Goal: Information Seeking & Learning: Learn about a topic

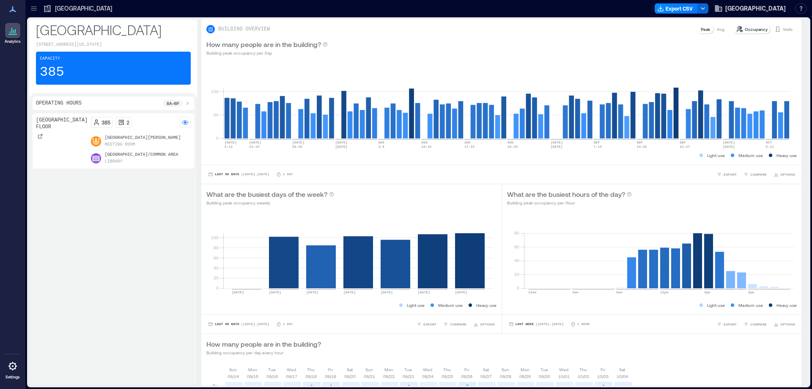
click at [35, 6] on icon at bounding box center [33, 6] width 5 height 1
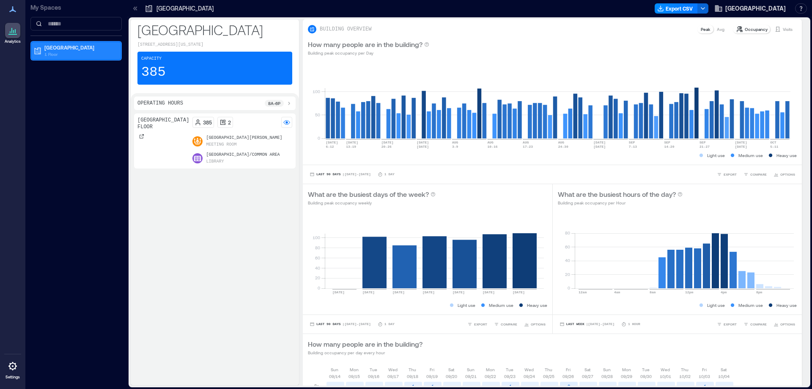
click at [53, 57] on p "1 Floor" at bounding box center [79, 54] width 71 height 7
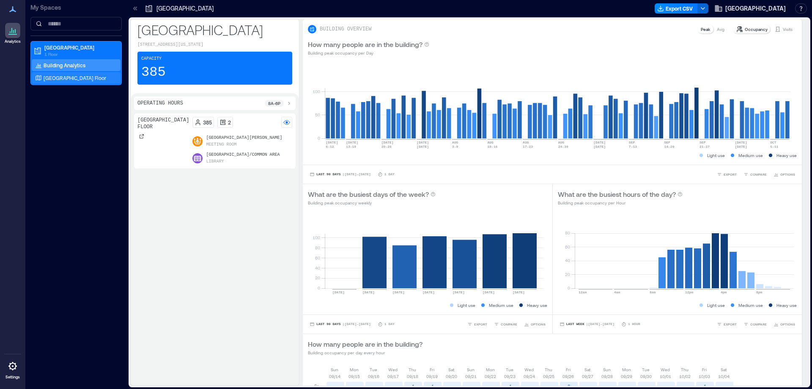
click at [78, 82] on div "[GEOGRAPHIC_DATA] Floor" at bounding box center [74, 78] width 82 height 8
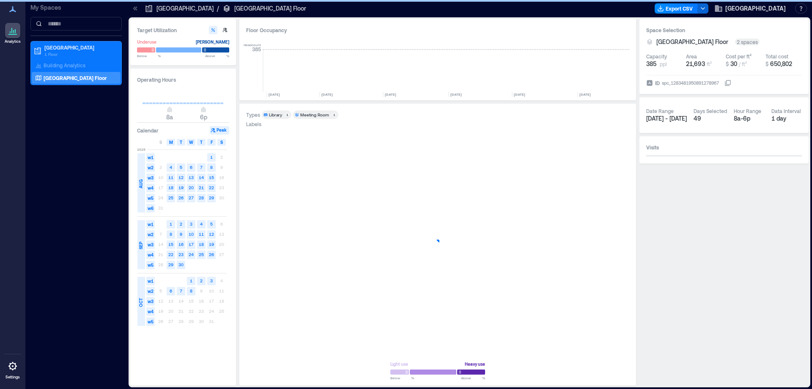
scroll to position [0, 868]
click at [221, 142] on span "S" at bounding box center [221, 142] width 3 height 7
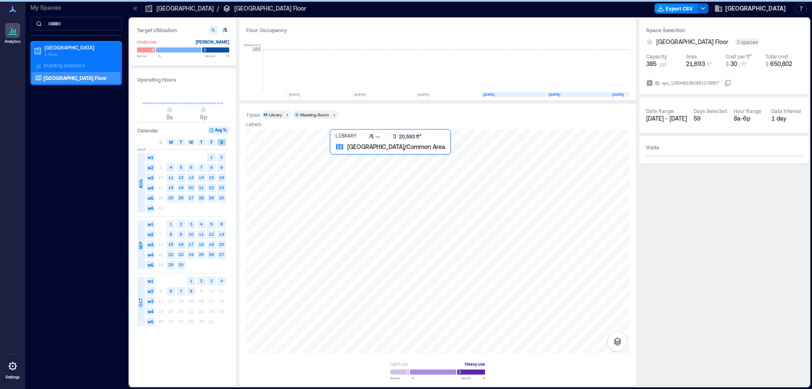
click at [418, 261] on div at bounding box center [437, 241] width 383 height 224
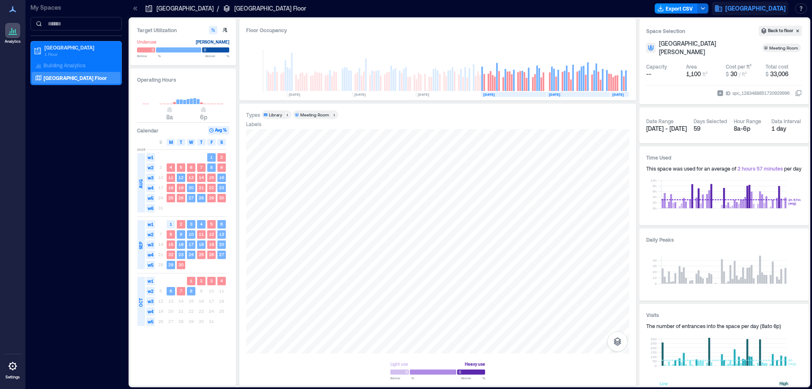
click at [763, 8] on span "[GEOGRAPHIC_DATA]" at bounding box center [755, 8] width 60 height 8
click at [726, 58] on button "Logout" at bounding box center [739, 58] width 78 height 14
